Goal: Task Accomplishment & Management: Manage account settings

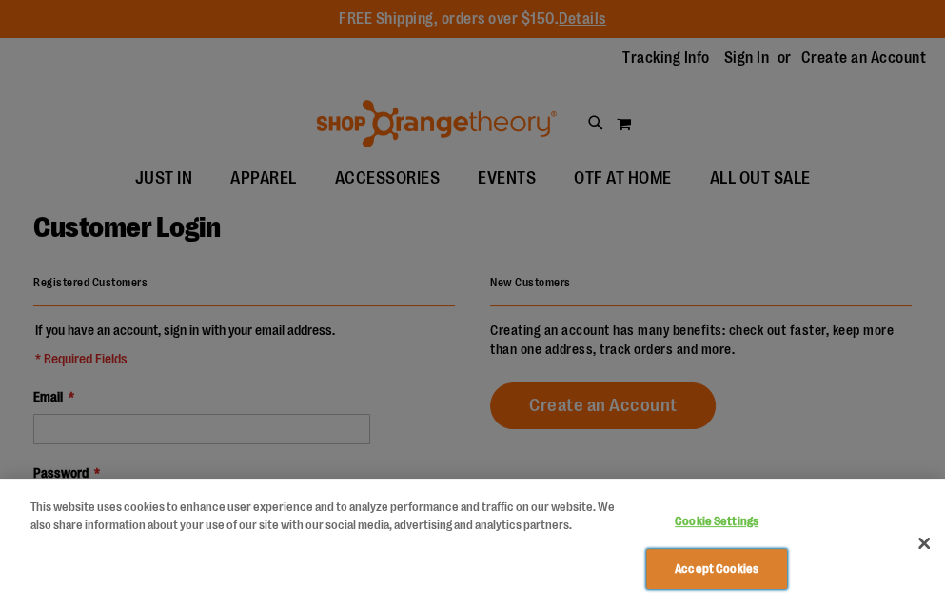
click at [720, 586] on button "Accept Cookies" at bounding box center [717, 569] width 142 height 40
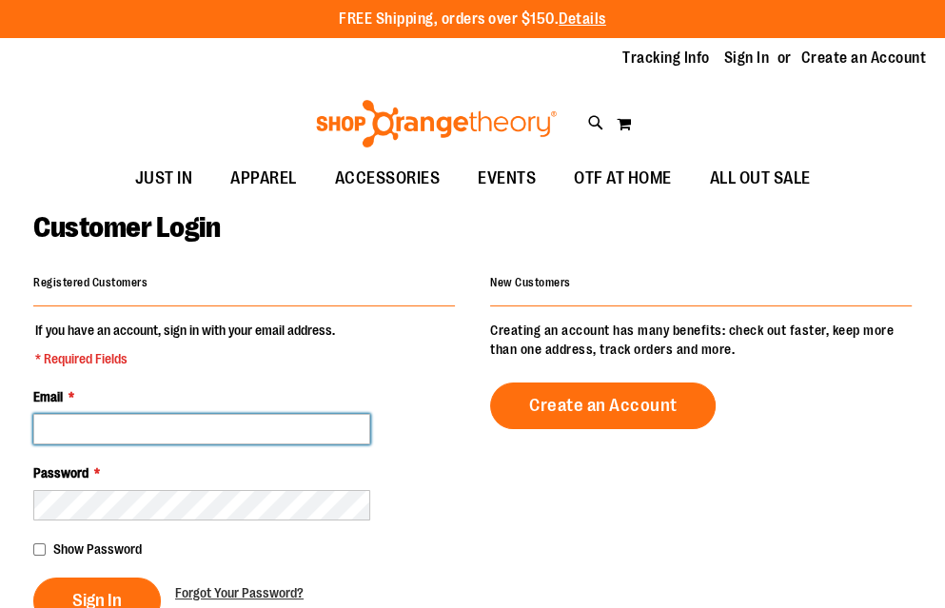
click at [168, 429] on input "Email *" at bounding box center [201, 429] width 337 height 30
type input "**********"
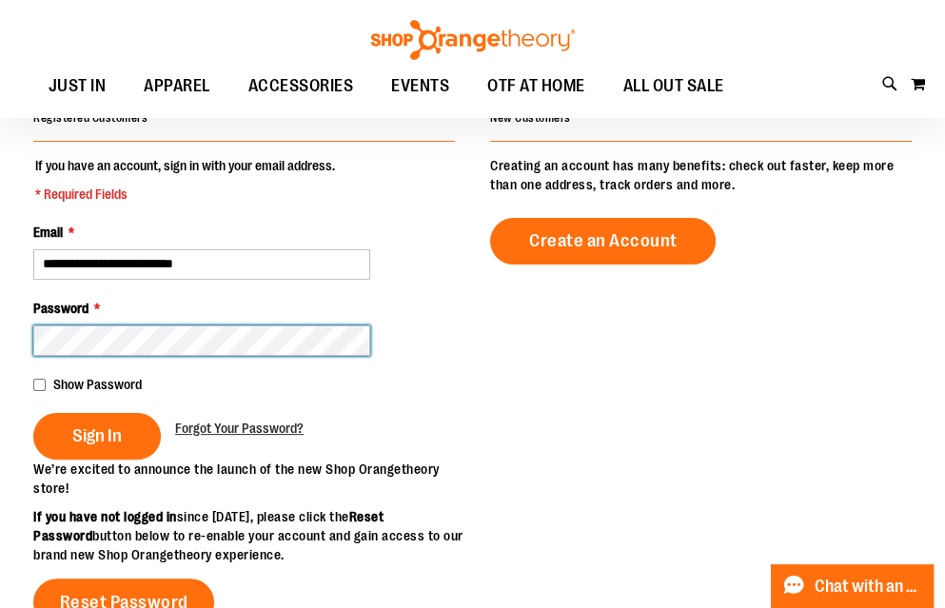
scroll to position [163, 0]
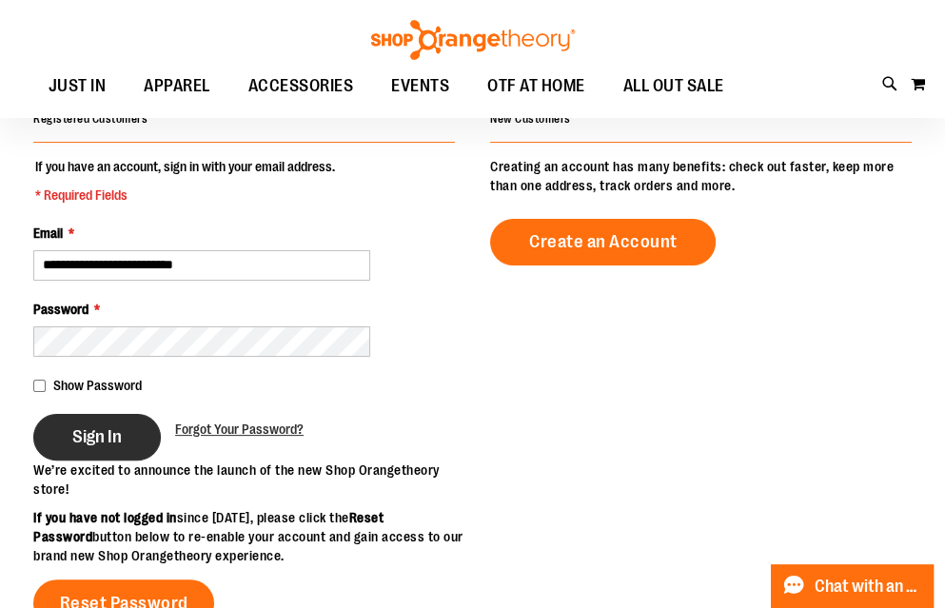
click at [108, 446] on button "Sign In" at bounding box center [97, 437] width 128 height 47
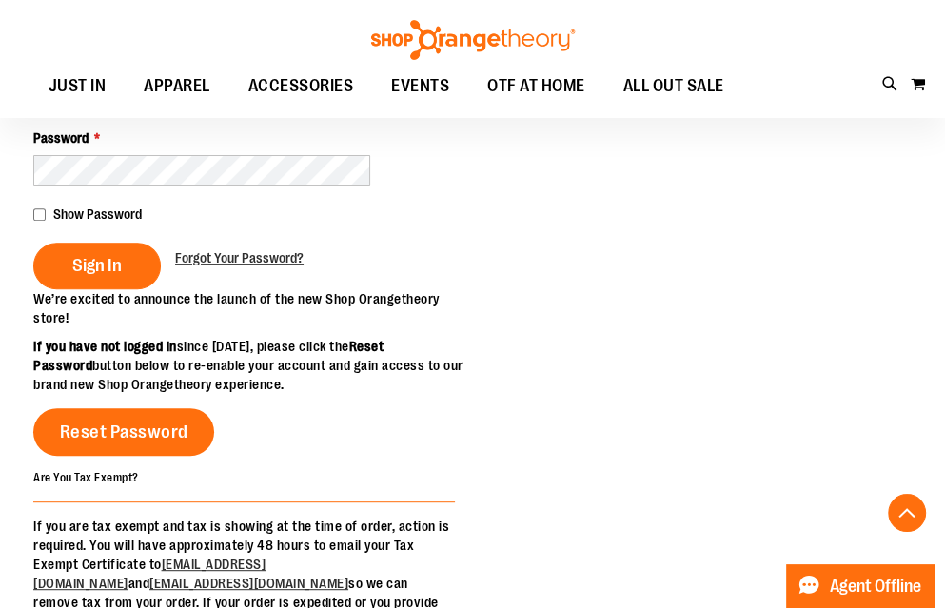
scroll to position [386, 0]
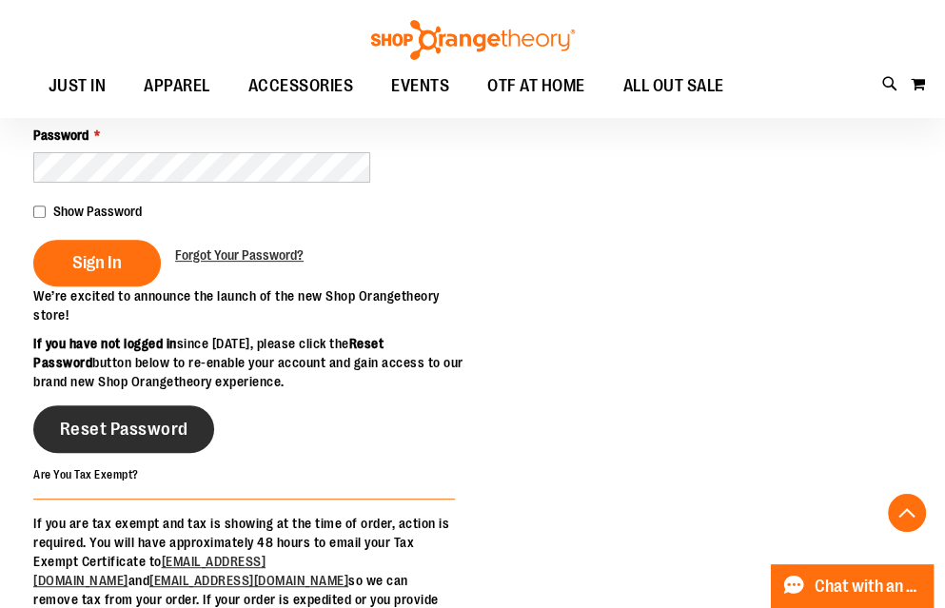
click at [115, 440] on span "Reset Password" at bounding box center [124, 429] width 128 height 21
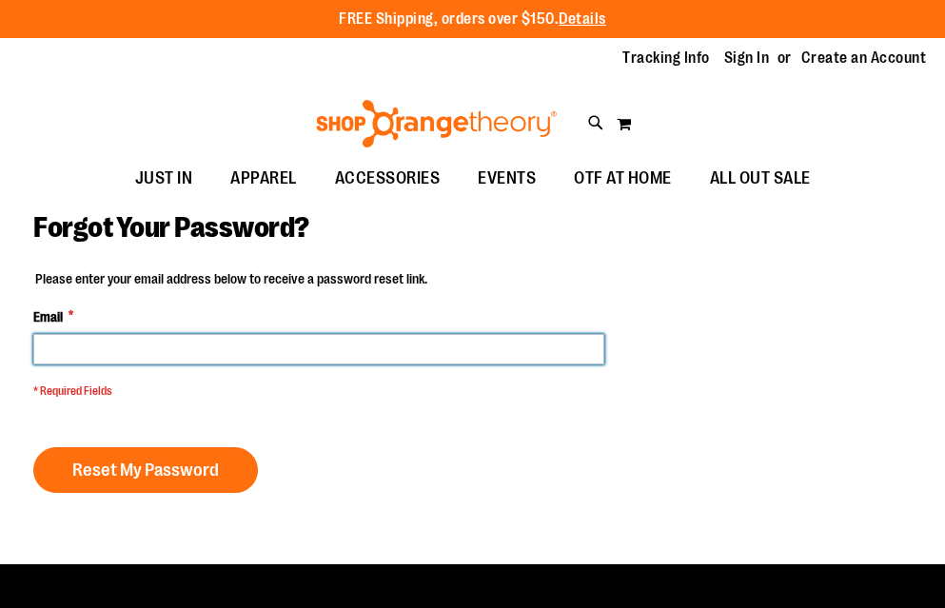
click at [118, 364] on input "Email *" at bounding box center [318, 349] width 571 height 30
type input "**********"
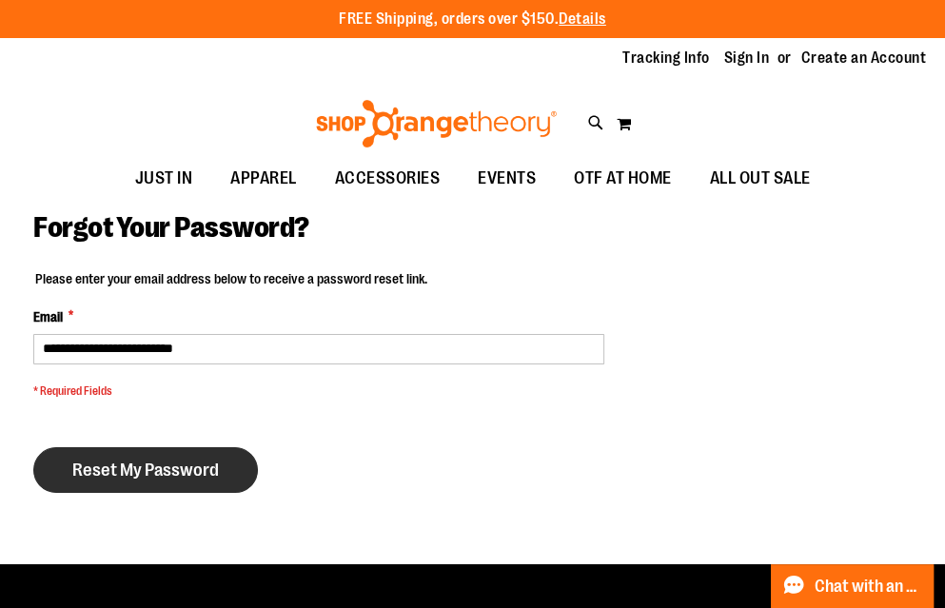
click at [138, 464] on span "Reset My Password" at bounding box center [145, 470] width 147 height 21
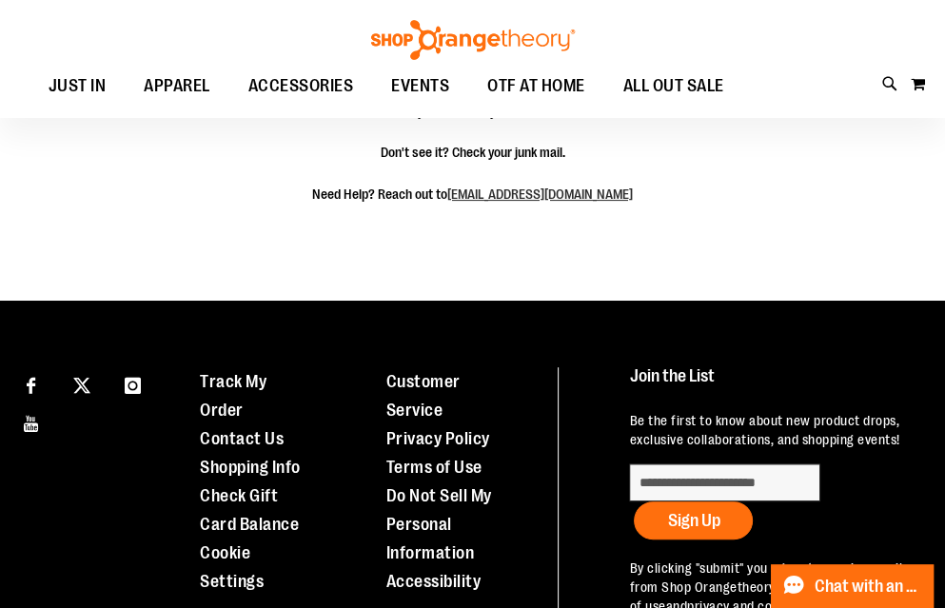
scroll to position [255, 0]
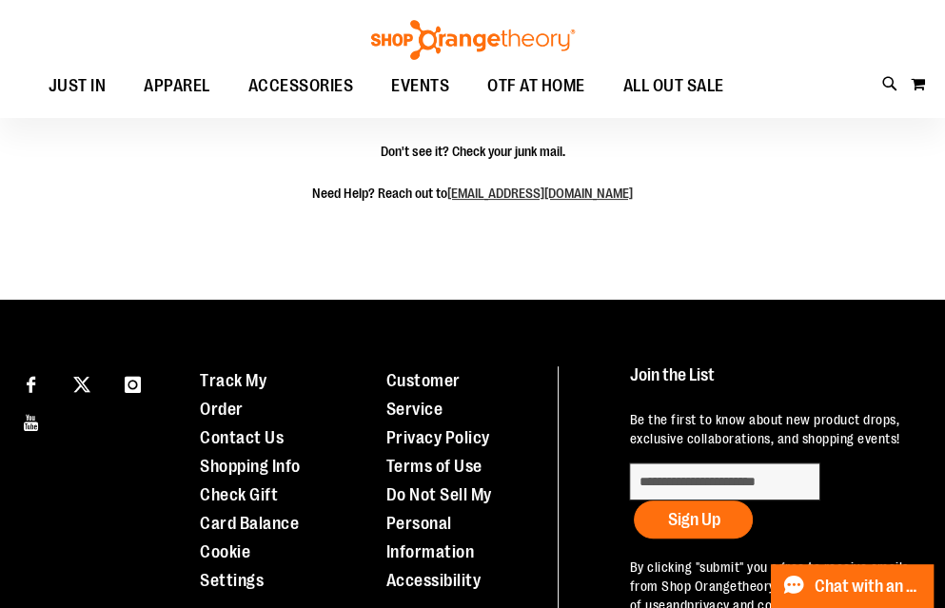
click at [246, 56] on div "Toggle Nav Search Popular Suggestions Advanced Search" at bounding box center [472, 59] width 945 height 118
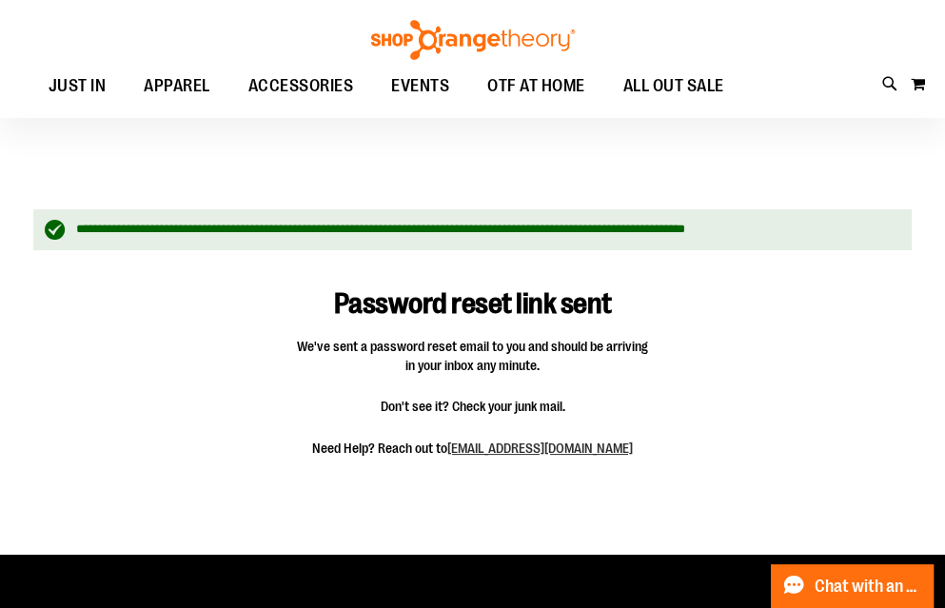
scroll to position [4, 0]
